Goal: Find specific page/section: Find specific page/section

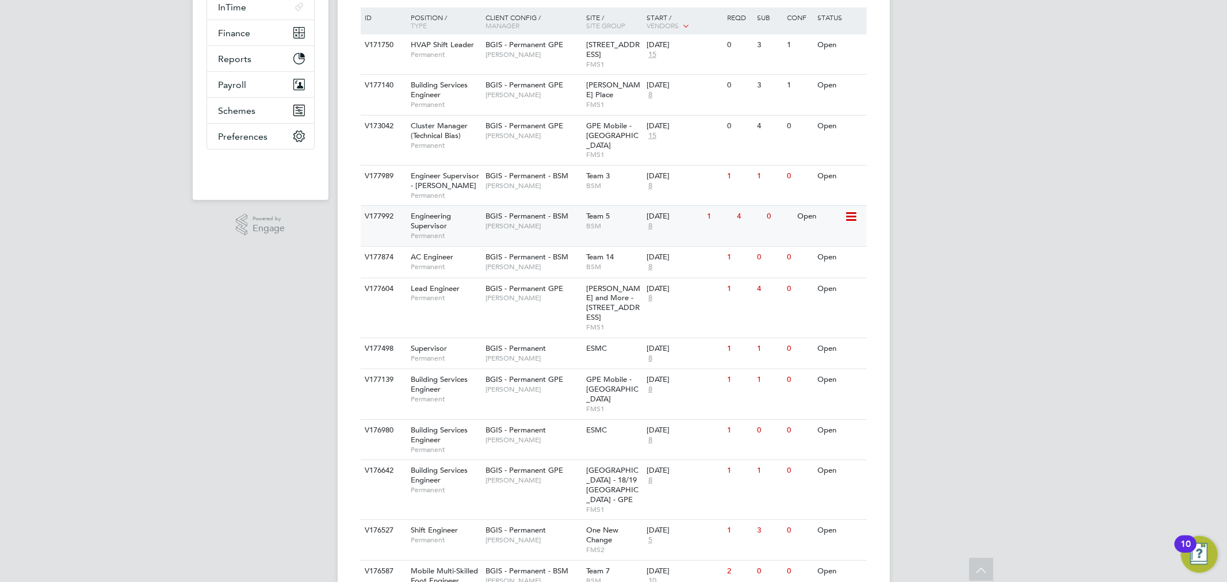
scroll to position [266, 0]
click at [500, 146] on div "BGIS - Permanent GPE [PERSON_NAME]" at bounding box center [533, 131] width 101 height 30
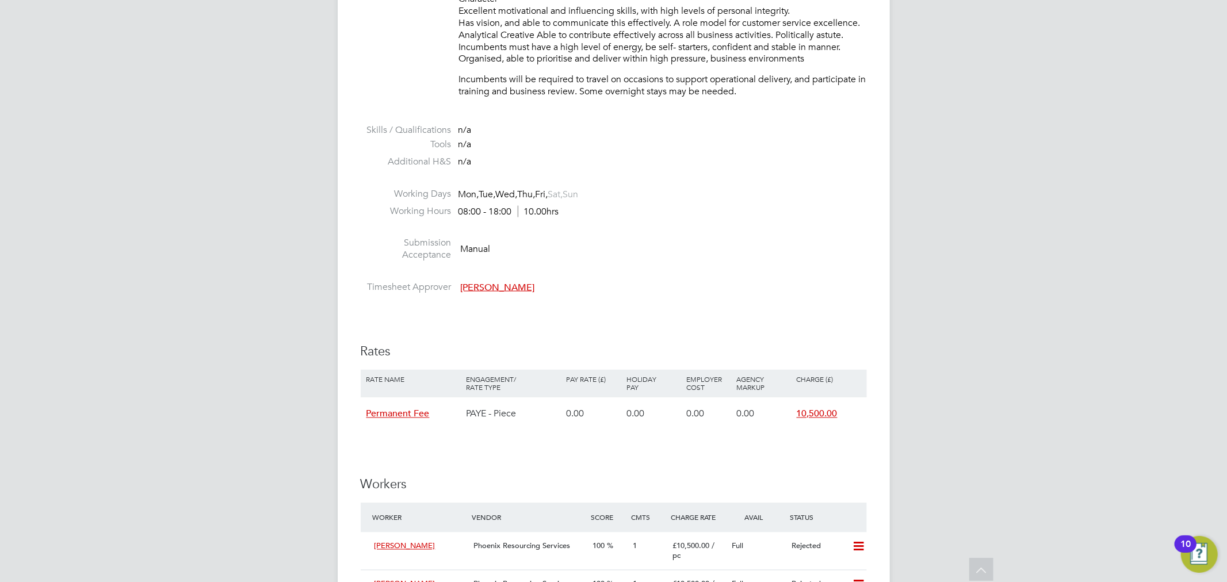
scroll to position [1917, 0]
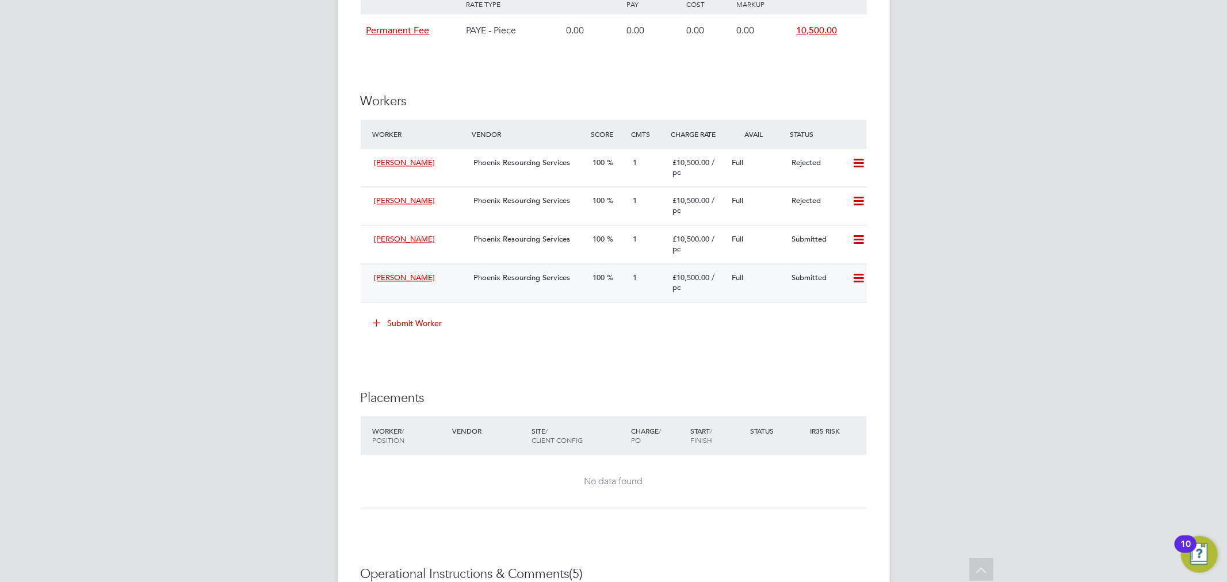
click at [564, 277] on span "Phoenix Resourcing Services" at bounding box center [521, 278] width 97 height 10
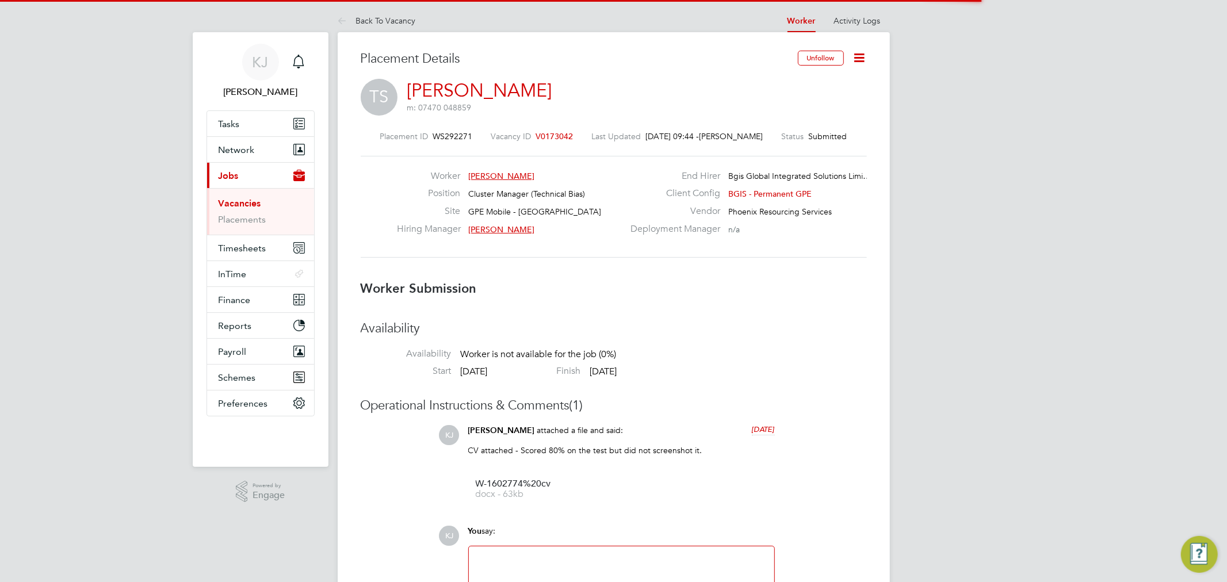
scroll to position [12, 81]
